Goal: Task Accomplishment & Management: Manage account settings

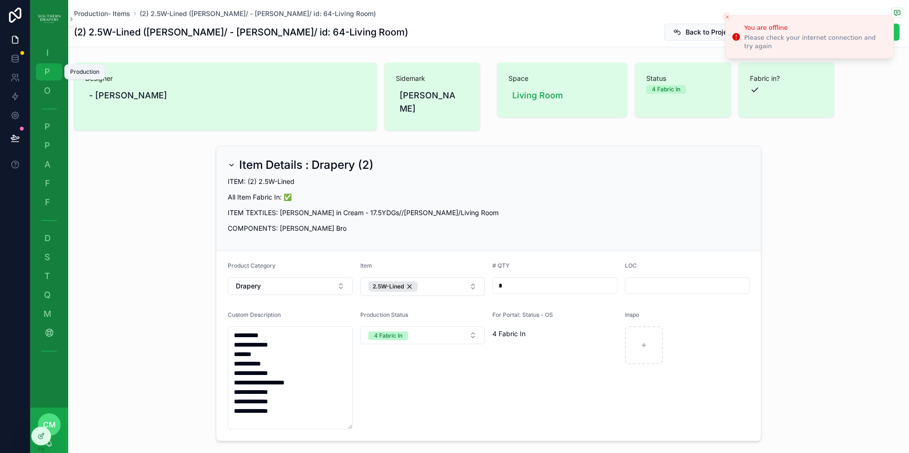
click at [52, 74] on span "P" at bounding box center [47, 71] width 9 height 9
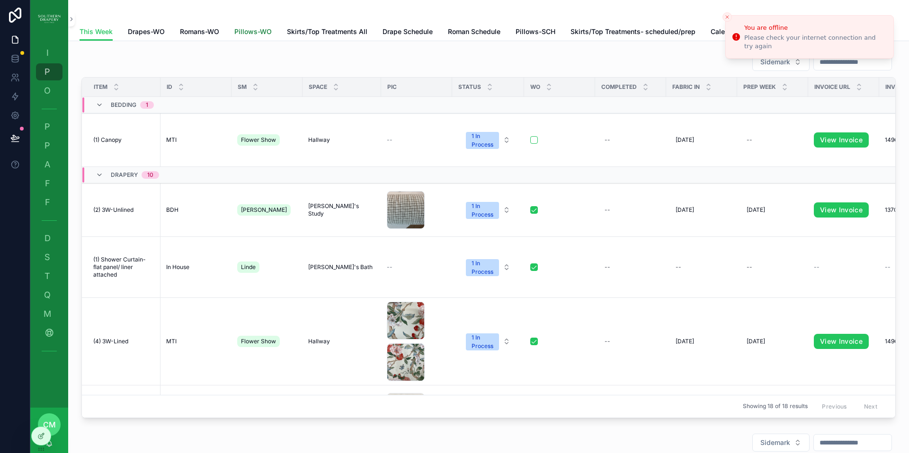
click at [258, 34] on span "Pillows-WO" at bounding box center [252, 31] width 37 height 9
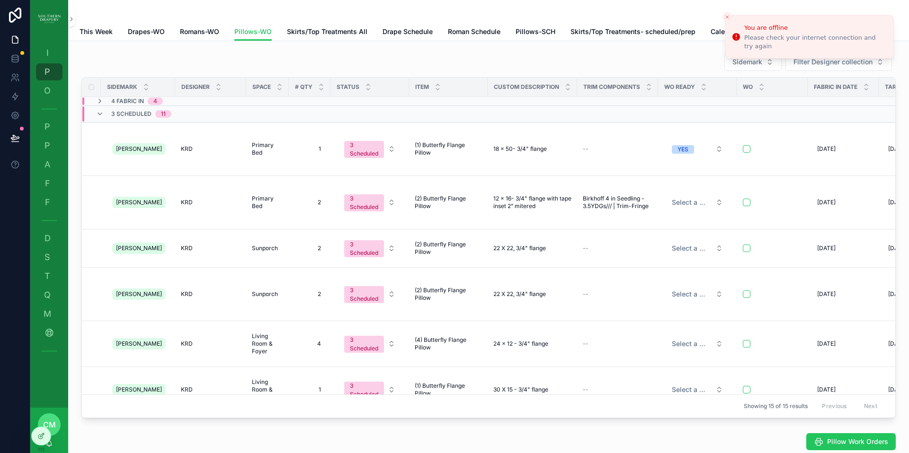
click at [559, 63] on div "Sidemark Filter Designer collection" at bounding box center [488, 62] width 814 height 19
click at [102, 103] on icon "scrollable content" at bounding box center [100, 101] width 8 height 8
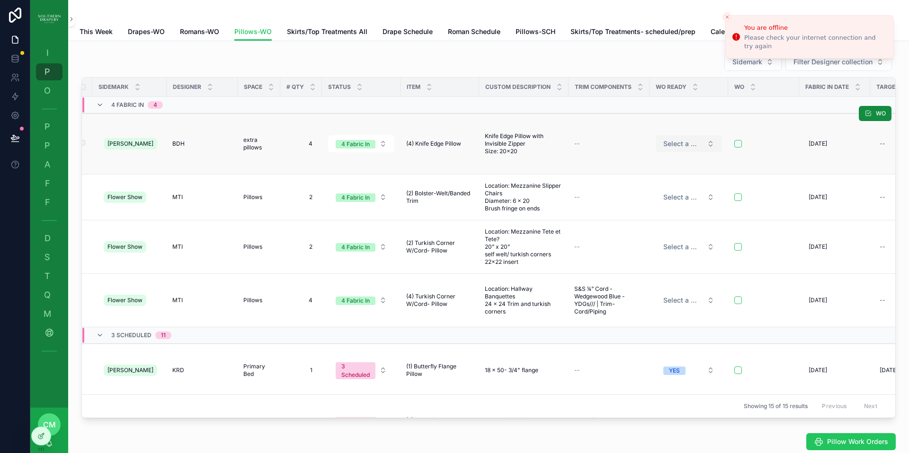
click at [692, 142] on button "Select a WO ready" at bounding box center [688, 143] width 66 height 17
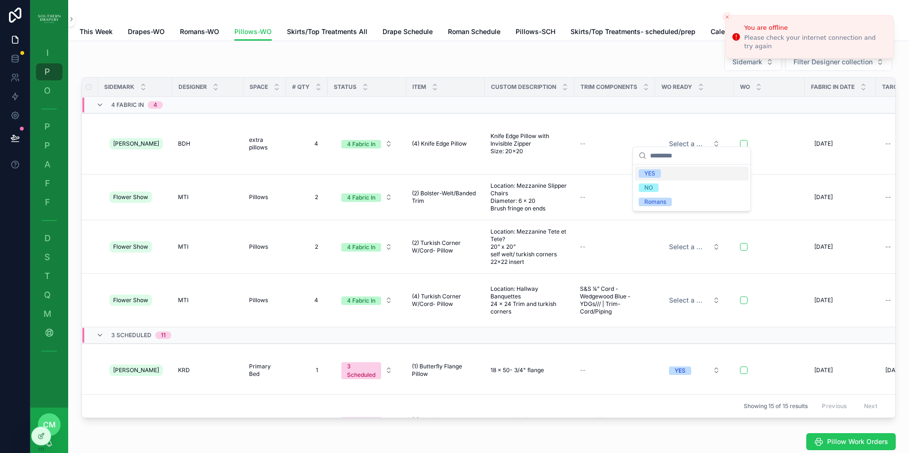
click at [672, 174] on div "YES" at bounding box center [692, 174] width 114 height 14
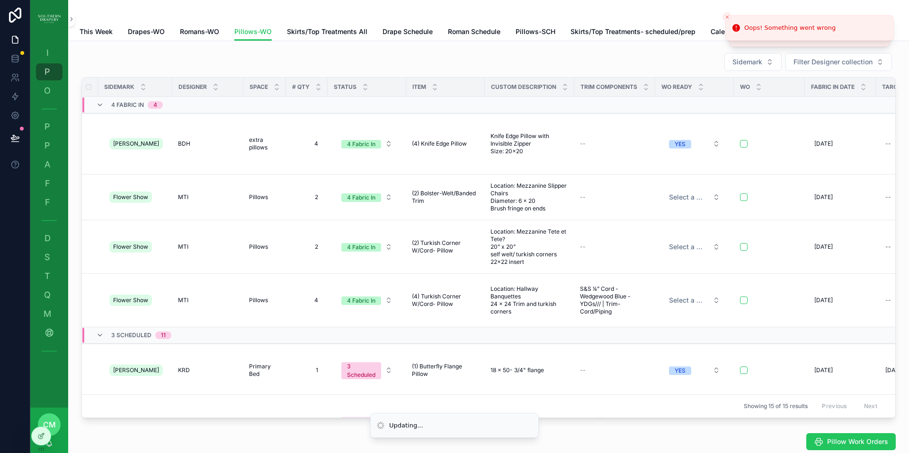
scroll to position [0, 0]
click at [685, 193] on span "Select a WO ready" at bounding box center [692, 197] width 40 height 9
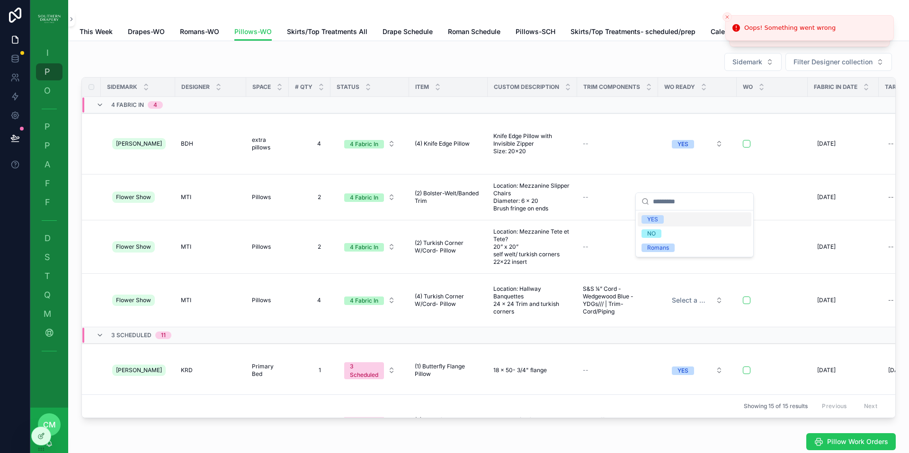
click at [668, 219] on div "YES" at bounding box center [694, 219] width 114 height 14
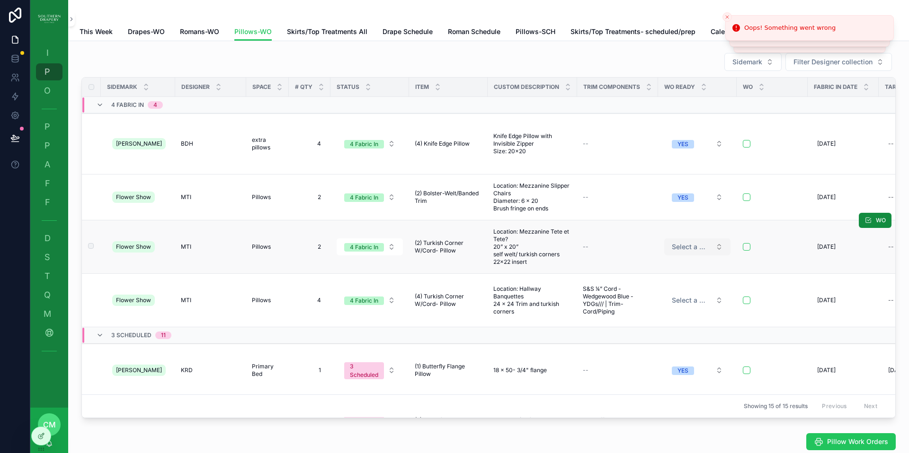
click at [682, 242] on span "Select a WO ready" at bounding box center [692, 246] width 40 height 9
click at [661, 267] on span "YES" at bounding box center [652, 265] width 22 height 9
click at [686, 296] on span "Select a WO ready" at bounding box center [692, 300] width 40 height 9
drag, startPoint x: 655, startPoint y: 315, endPoint x: 239, endPoint y: 0, distance: 521.2
click at [655, 315] on div "YES" at bounding box center [652, 315] width 11 height 9
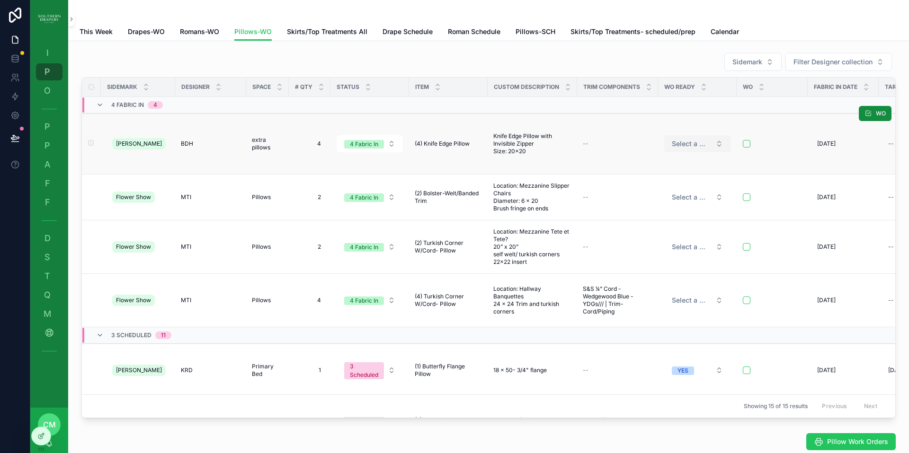
click at [695, 139] on span "Select a WO ready" at bounding box center [692, 143] width 40 height 9
click at [674, 174] on div "YES" at bounding box center [694, 174] width 114 height 14
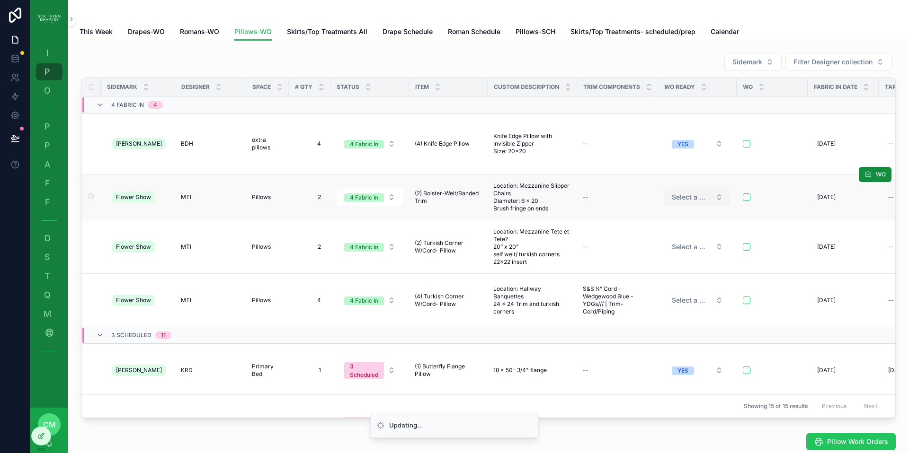
click at [689, 193] on span "Select a WO ready" at bounding box center [692, 197] width 40 height 9
click at [653, 219] on div "YES" at bounding box center [652, 219] width 11 height 9
click at [683, 242] on span "Select a WO ready" at bounding box center [692, 246] width 40 height 9
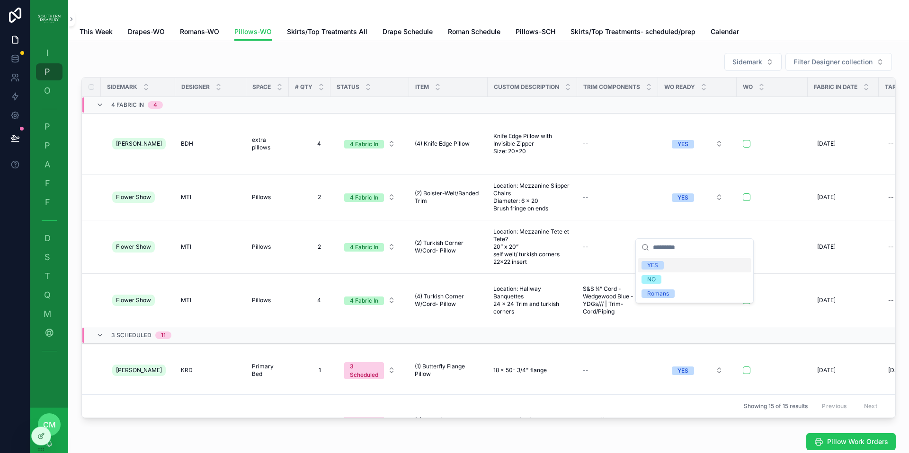
click at [657, 265] on div "YES" at bounding box center [652, 265] width 11 height 9
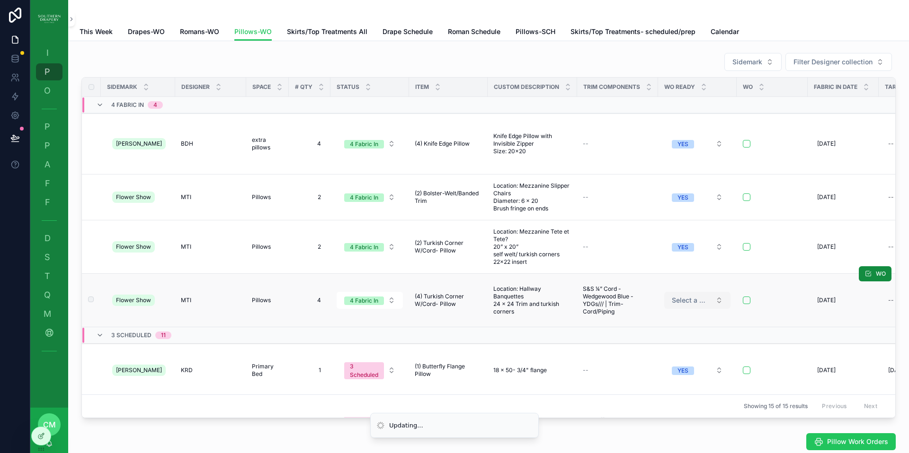
click at [691, 296] on span "Select a WO ready" at bounding box center [692, 300] width 40 height 9
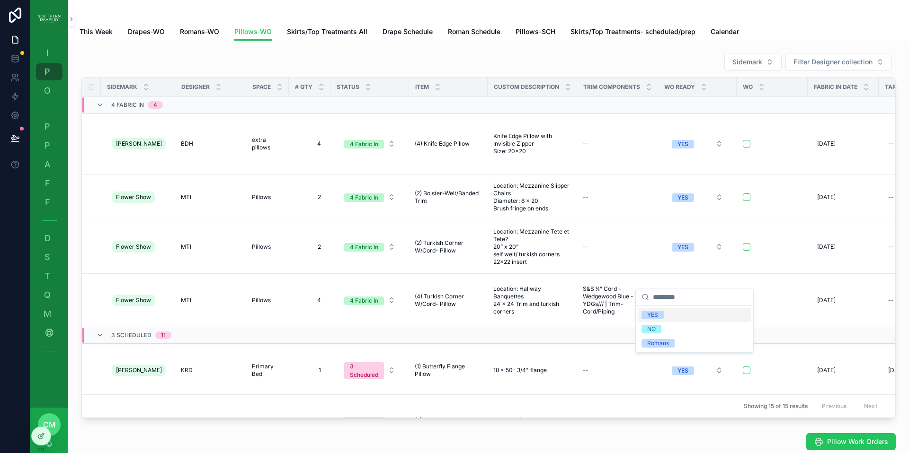
click at [653, 315] on div "YES" at bounding box center [652, 315] width 11 height 9
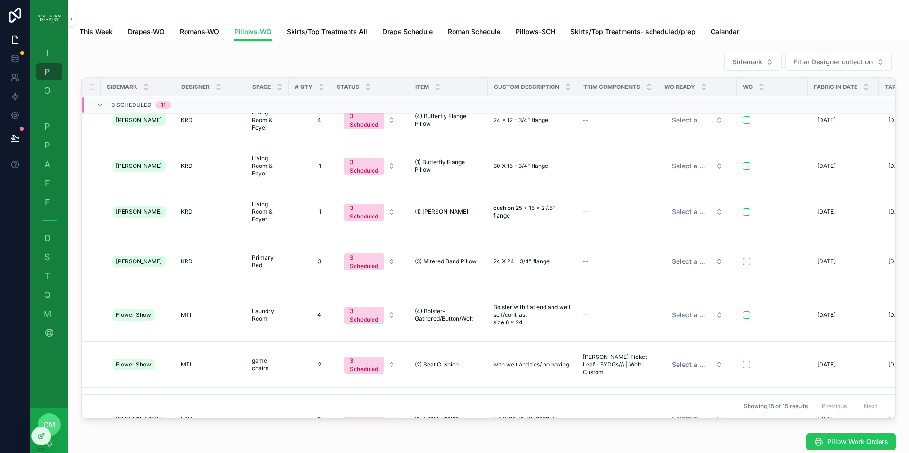
scroll to position [481, 0]
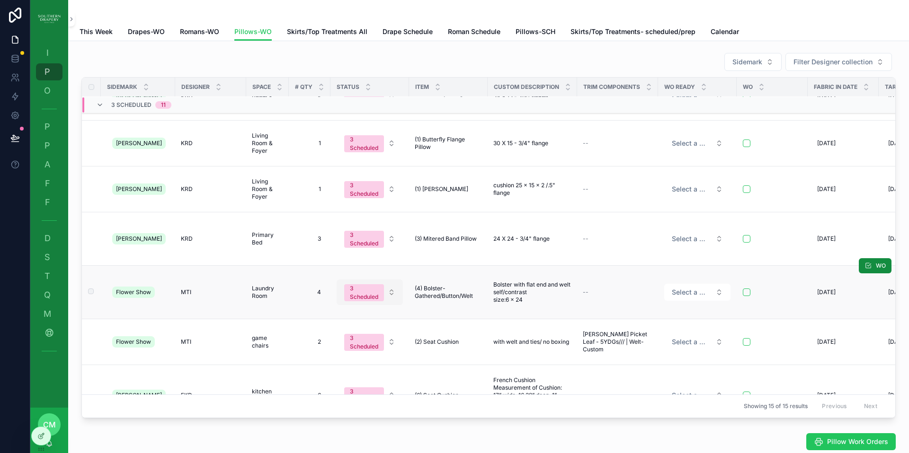
click at [382, 280] on button "3 Scheduled" at bounding box center [369, 293] width 66 height 26
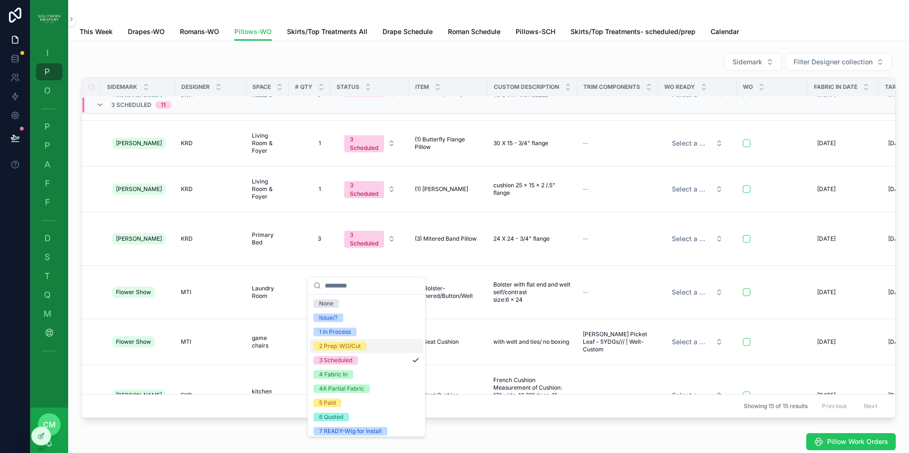
click at [343, 348] on div "2 Prep: WO/Cut" at bounding box center [340, 346] width 42 height 9
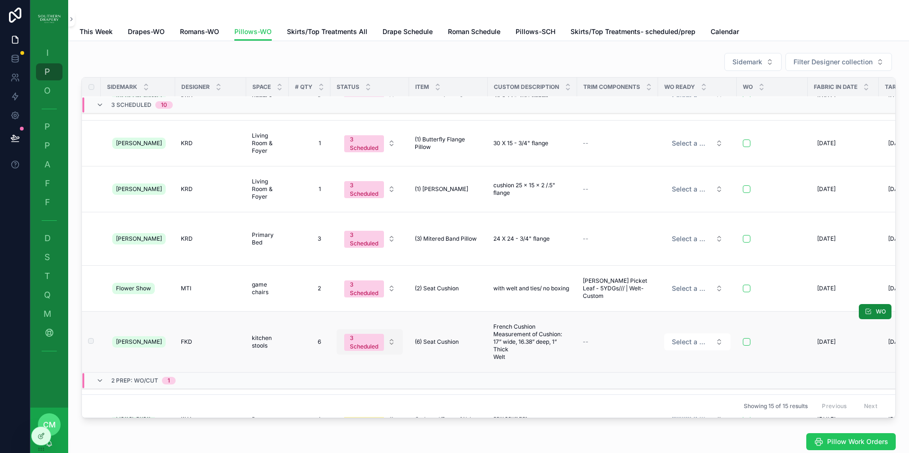
click at [369, 334] on div "3 Scheduled" at bounding box center [364, 342] width 28 height 17
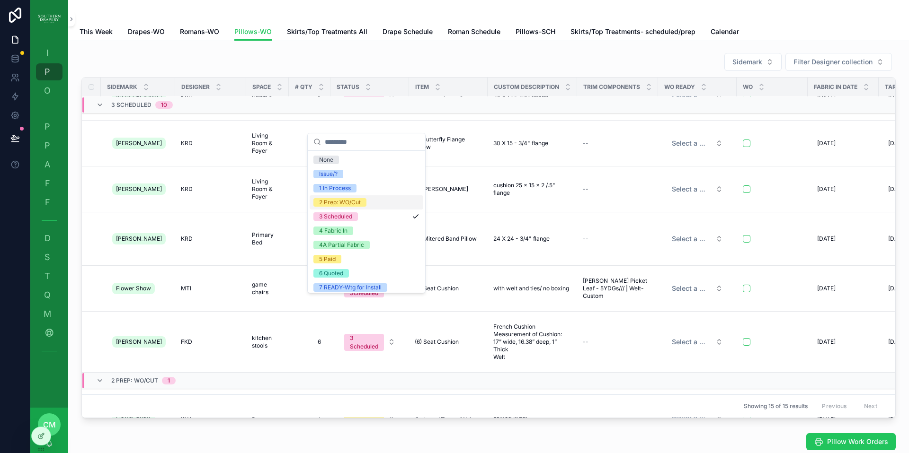
click at [338, 202] on div "2 Prep: WO/Cut" at bounding box center [340, 202] width 42 height 9
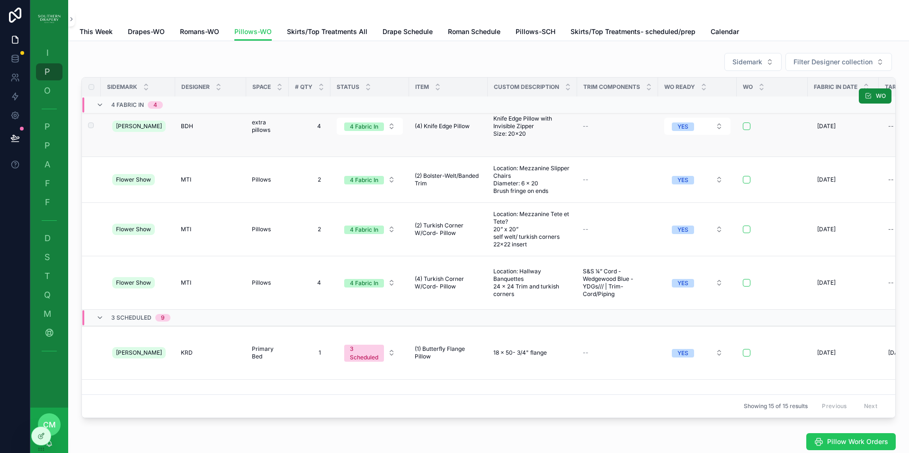
scroll to position [0, 0]
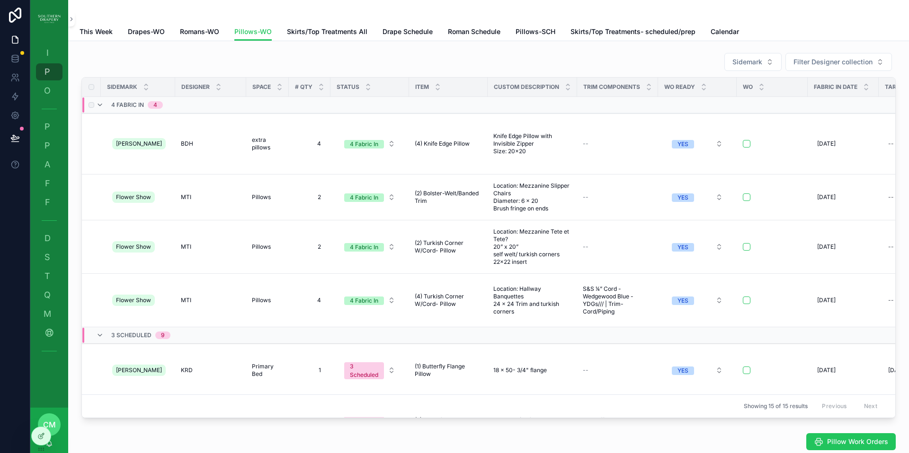
click at [93, 108] on div "scrollable content" at bounding box center [90, 104] width 11 height 15
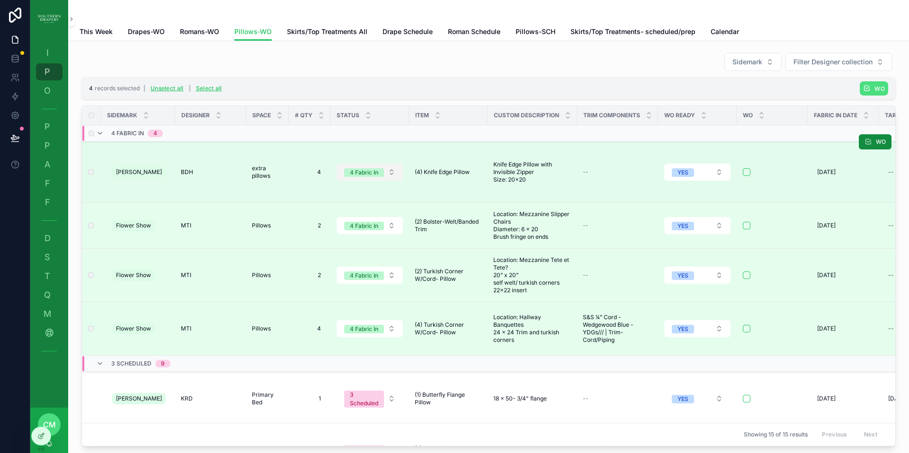
click at [388, 168] on button "4 Fabric In" at bounding box center [369, 172] width 66 height 17
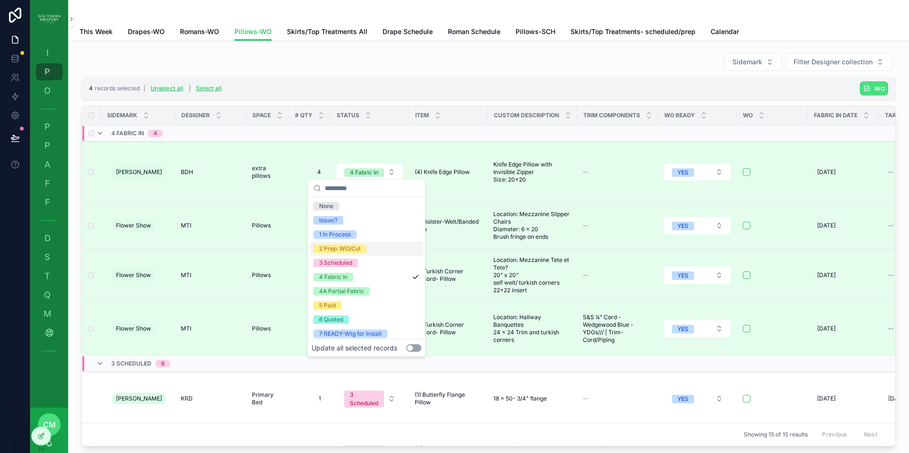
click at [335, 247] on div "2 Prep: WO/Cut" at bounding box center [340, 249] width 42 height 9
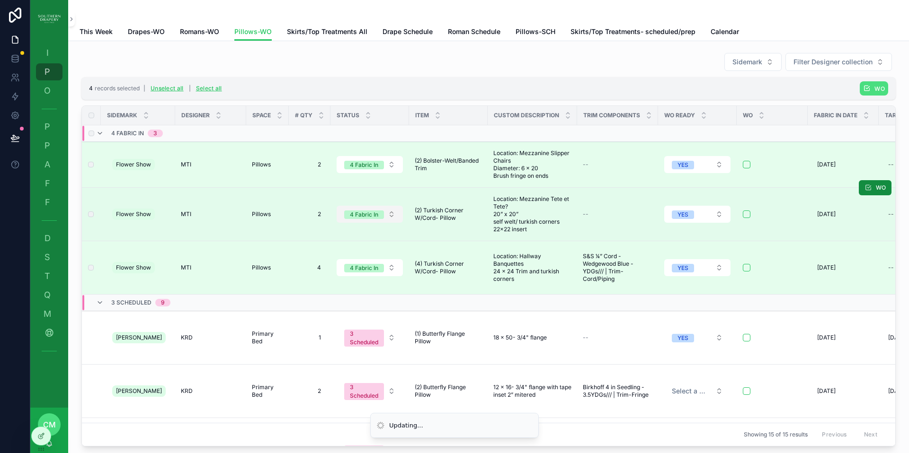
click at [387, 212] on button "4 Fabric In" at bounding box center [369, 214] width 66 height 17
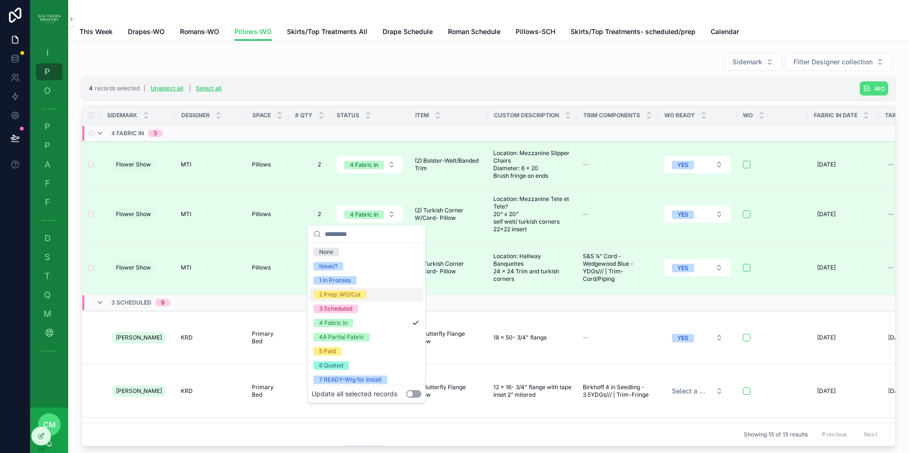
click at [359, 293] on div "2 Prep: WO/Cut" at bounding box center [340, 295] width 42 height 9
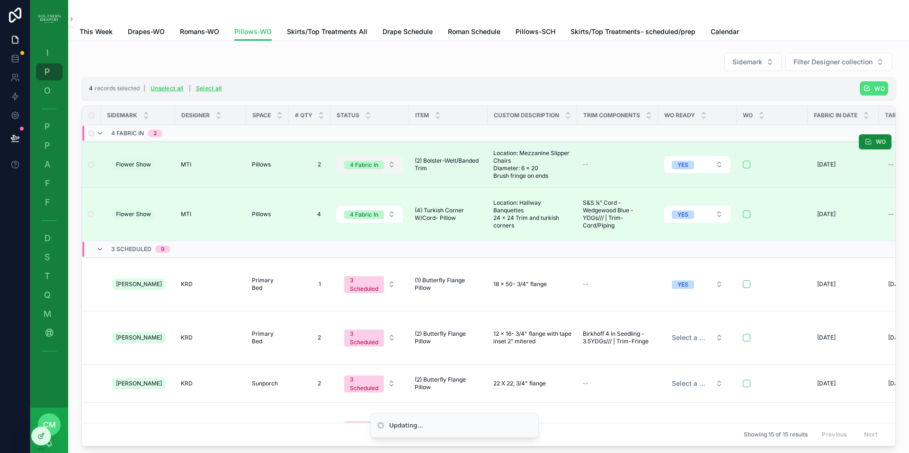
click at [389, 165] on button "4 Fabric In" at bounding box center [369, 164] width 66 height 17
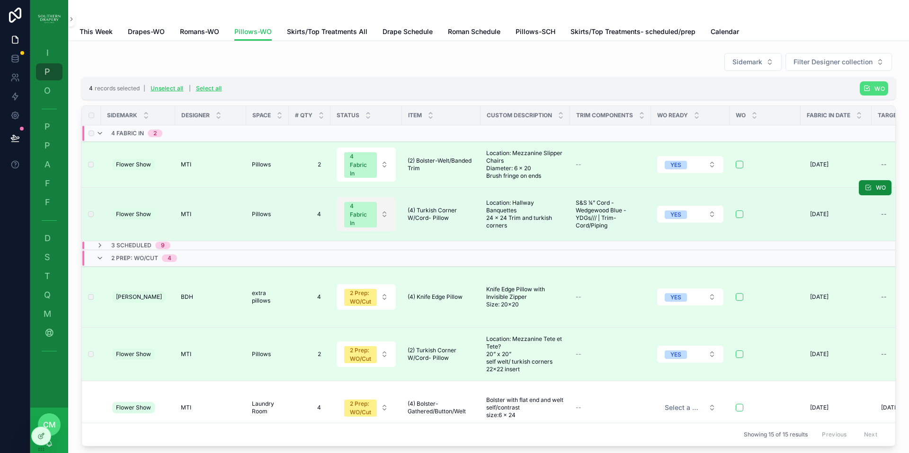
click at [383, 217] on button "4 Fabric In" at bounding box center [365, 214] width 59 height 34
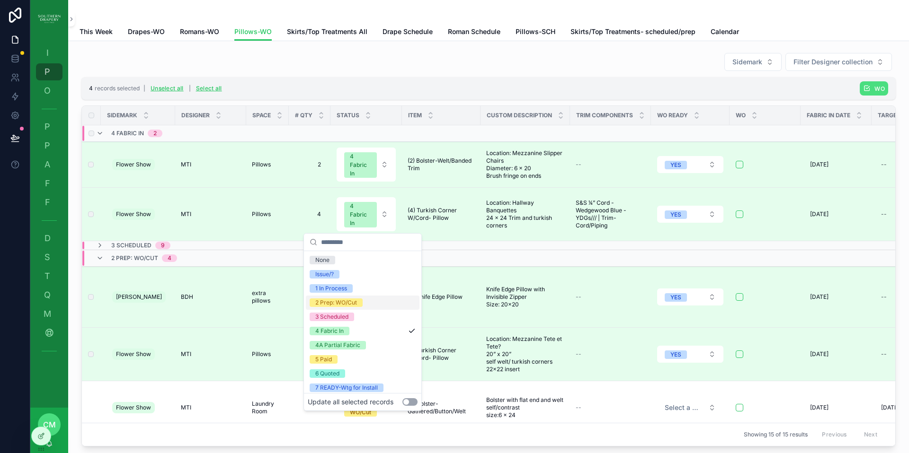
click at [338, 302] on div "2 Prep: WO/Cut" at bounding box center [336, 303] width 42 height 9
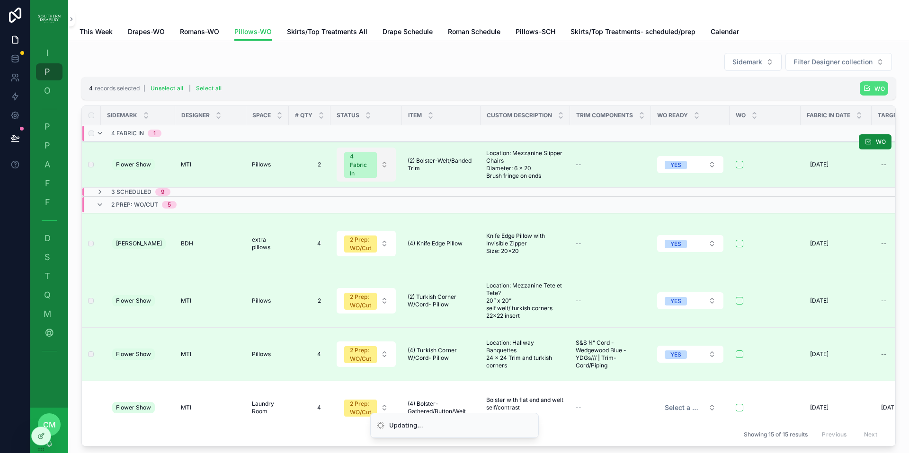
click at [384, 168] on button "4 Fabric In" at bounding box center [365, 165] width 59 height 34
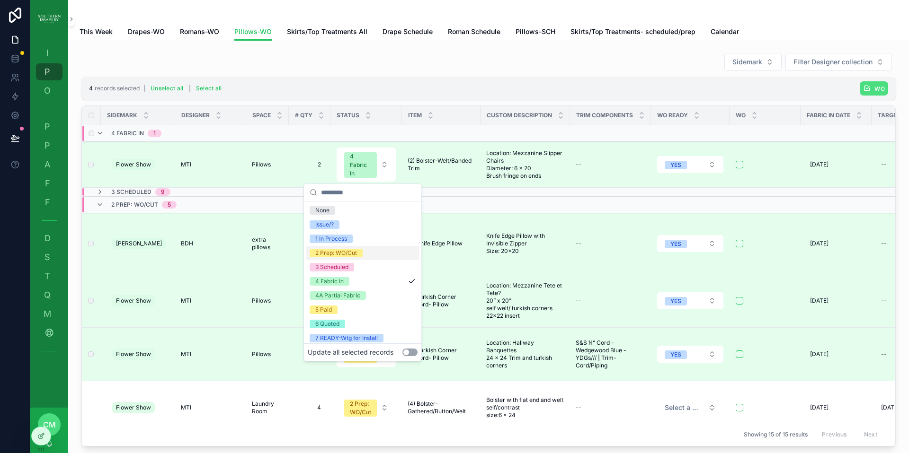
click at [335, 251] on div "2 Prep: WO/Cut" at bounding box center [336, 253] width 42 height 9
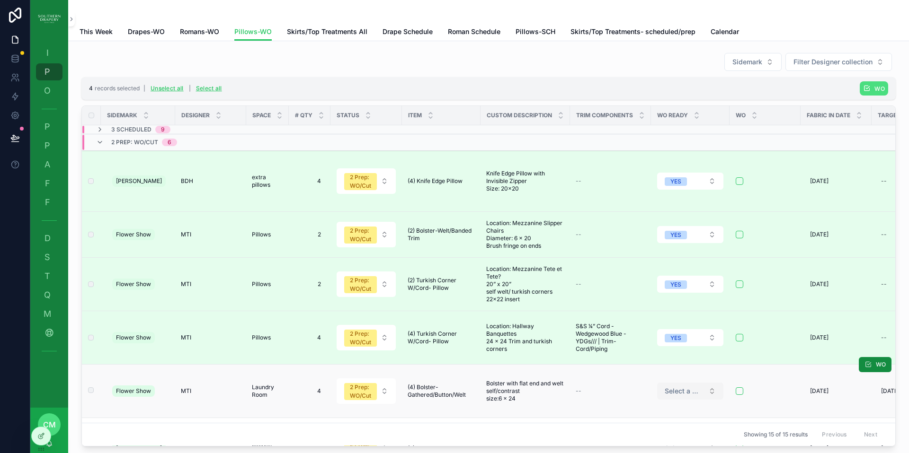
click at [685, 387] on span "Select a WO ready" at bounding box center [684, 391] width 40 height 9
click at [662, 406] on div "YES" at bounding box center [687, 406] width 114 height 14
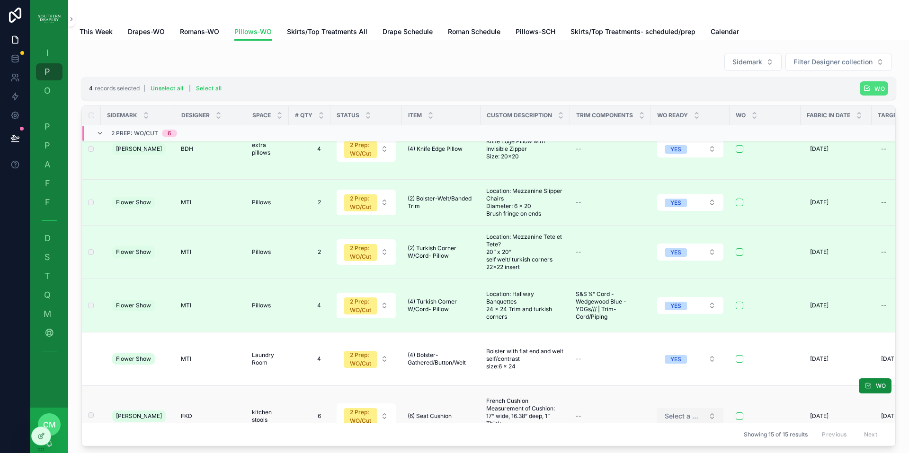
click at [687, 412] on span "Select a WO ready" at bounding box center [684, 416] width 40 height 9
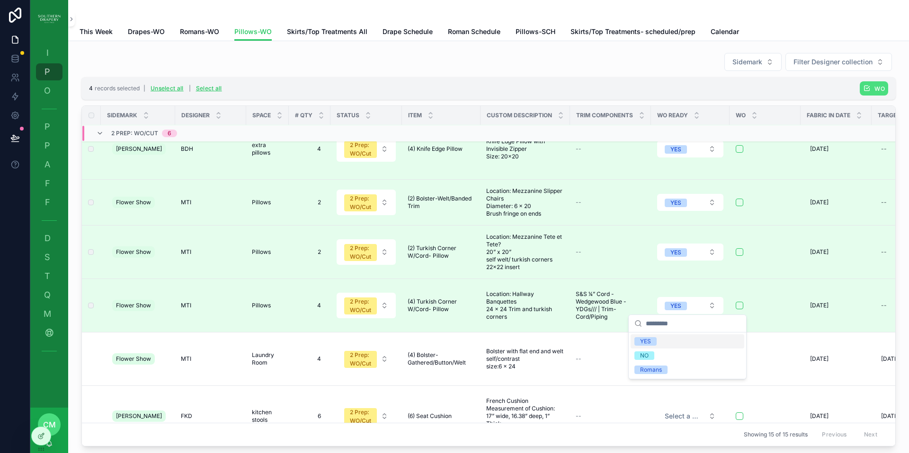
click at [653, 344] on span "YES" at bounding box center [645, 341] width 22 height 9
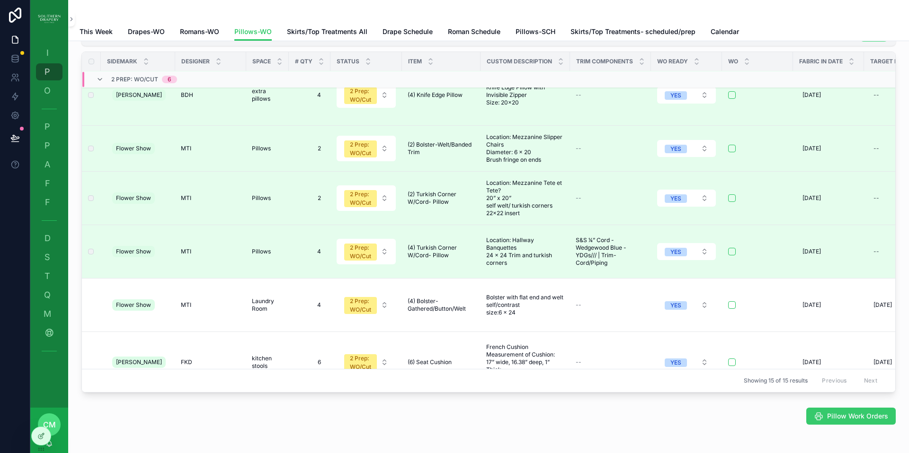
click at [832, 423] on button "Pillow Work Orders" at bounding box center [850, 416] width 89 height 17
